Goal: Information Seeking & Learning: Learn about a topic

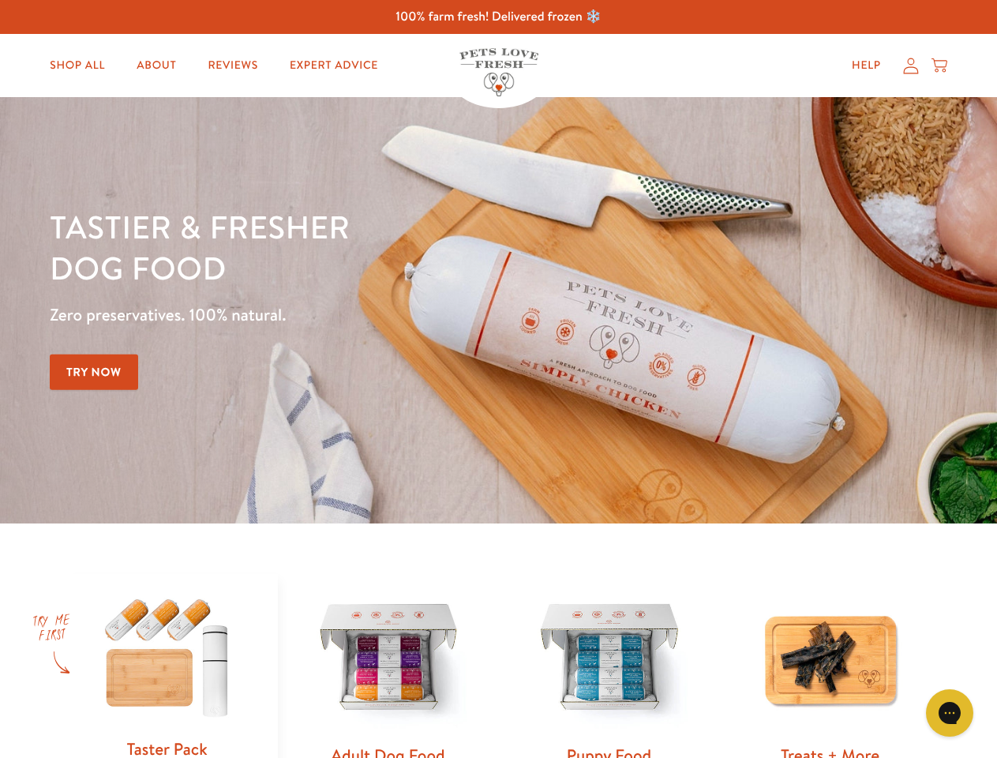
click at [498, 379] on div "Tastier & fresher dog food Zero preservatives. 100% natural. Try Now" at bounding box center [349, 310] width 598 height 208
click at [950, 713] on icon "Open gorgias live chat" at bounding box center [949, 712] width 15 height 15
